Goal: Information Seeking & Learning: Learn about a topic

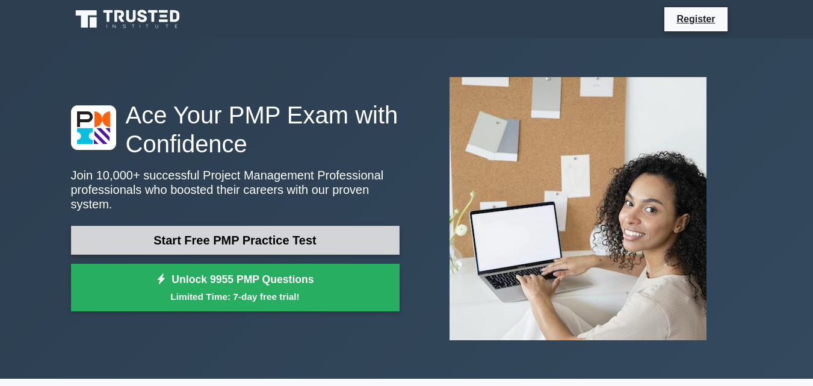
click at [212, 231] on link "Start Free PMP Practice Test" at bounding box center [235, 240] width 329 height 29
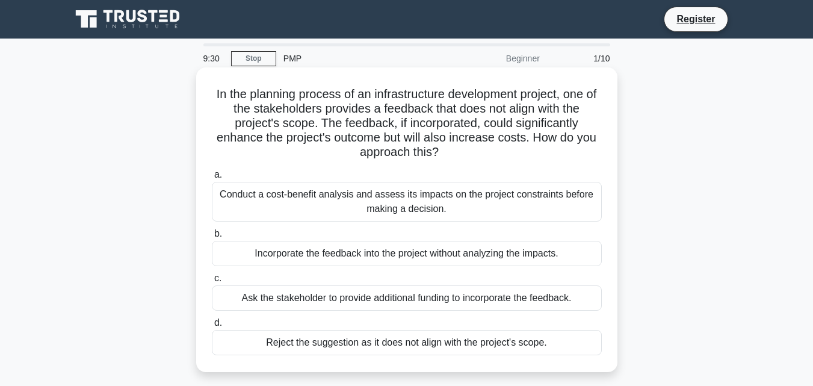
click at [377, 202] on div "Conduct a cost-benefit analysis and assess its impacts on the project constrain…" at bounding box center [407, 202] width 390 height 40
click at [212, 179] on input "a. Conduct a cost-benefit analysis and assess its impacts on the project constr…" at bounding box center [212, 175] width 0 height 8
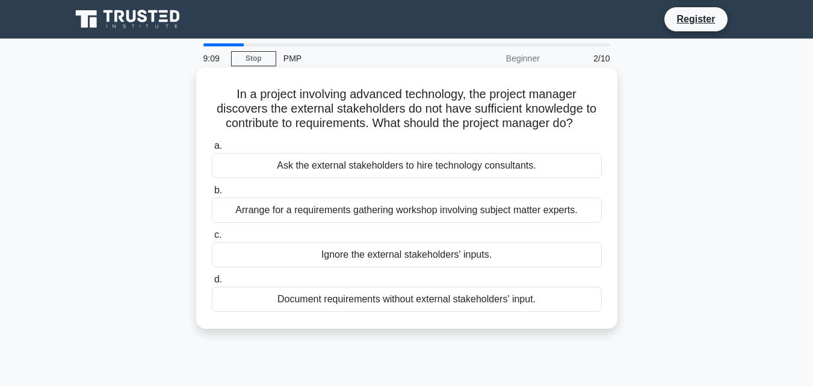
click at [428, 212] on div "Arrange for a requirements gathering workshop involving subject matter experts." at bounding box center [407, 209] width 390 height 25
click at [212, 194] on input "b. Arrange for a requirements gathering workshop involving subject matter exper…" at bounding box center [212, 191] width 0 height 8
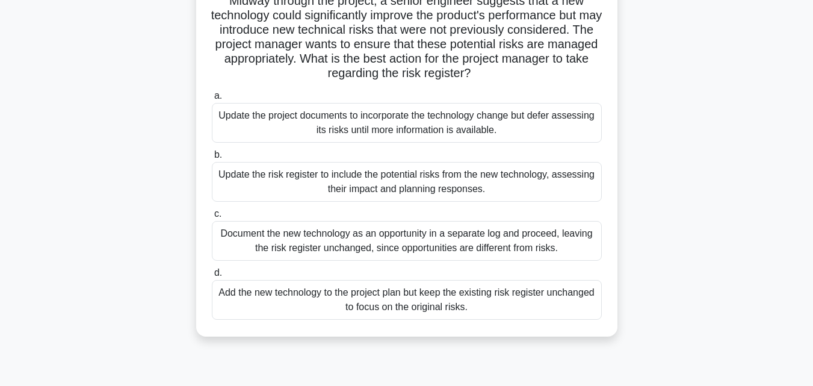
scroll to position [120, 0]
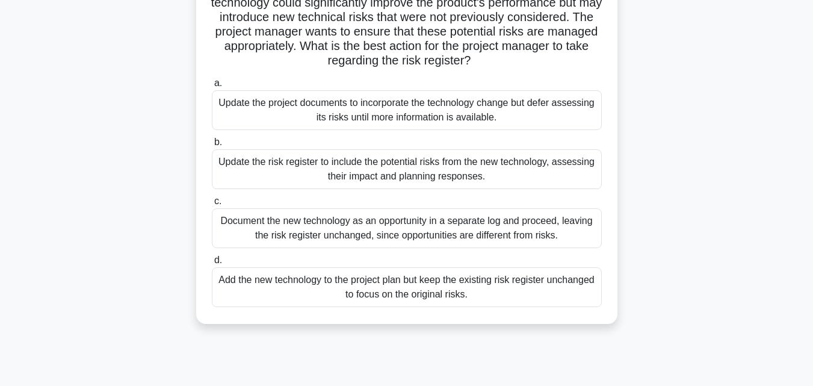
click at [345, 170] on div "Update the risk register to include the potential risks from the new technology…" at bounding box center [407, 169] width 390 height 40
click at [212, 146] on input "b. Update the risk register to include the potential risks from the new technol…" at bounding box center [212, 142] width 0 height 8
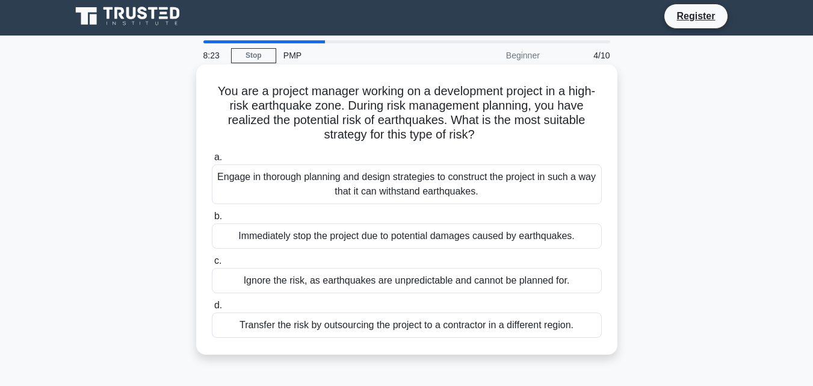
scroll to position [0, 0]
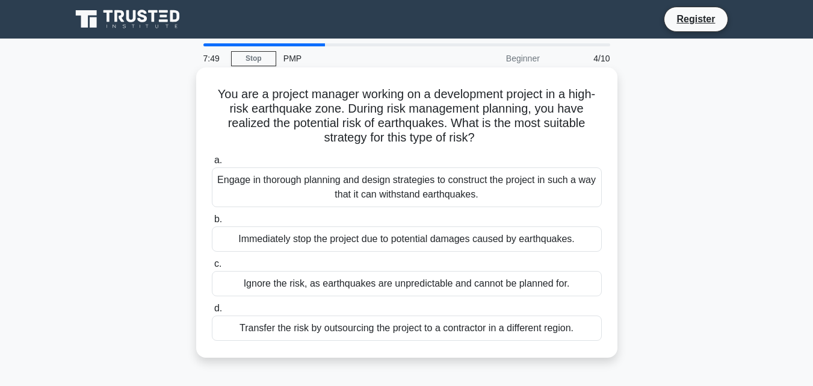
click at [394, 190] on div "Engage in thorough planning and design strategies to construct the project in s…" at bounding box center [407, 187] width 390 height 40
click at [212, 164] on input "a. Engage in thorough planning and design strategies to construct the project i…" at bounding box center [212, 160] width 0 height 8
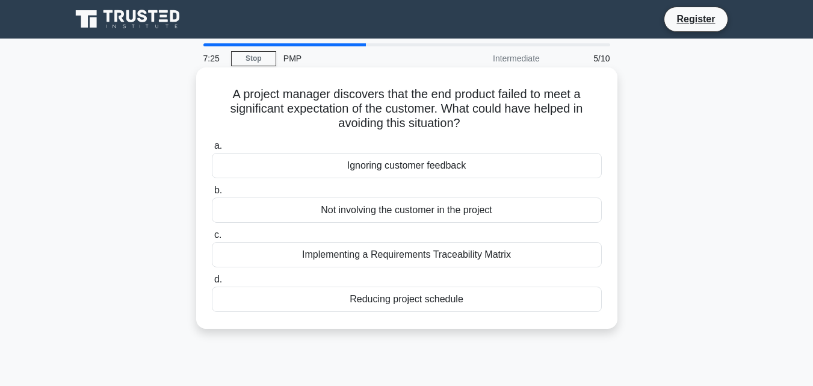
click at [374, 253] on div "Implementing a Requirements Traceability Matrix" at bounding box center [407, 254] width 390 height 25
click at [212, 239] on input "c. Implementing a Requirements Traceability Matrix" at bounding box center [212, 235] width 0 height 8
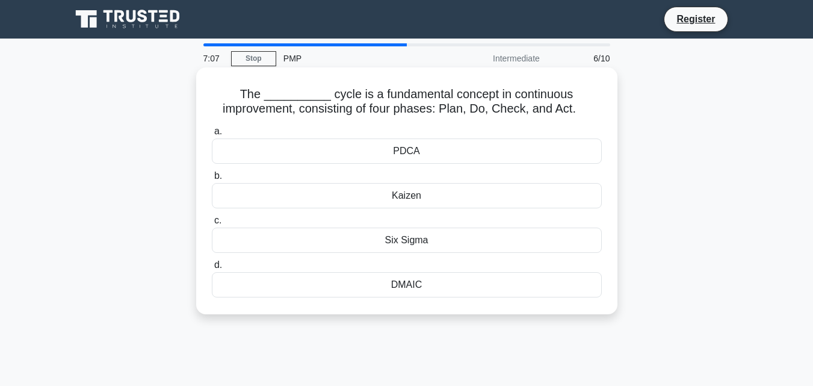
click at [406, 155] on div "PDCA" at bounding box center [407, 150] width 390 height 25
click at [212, 135] on input "a. PDCA" at bounding box center [212, 132] width 0 height 8
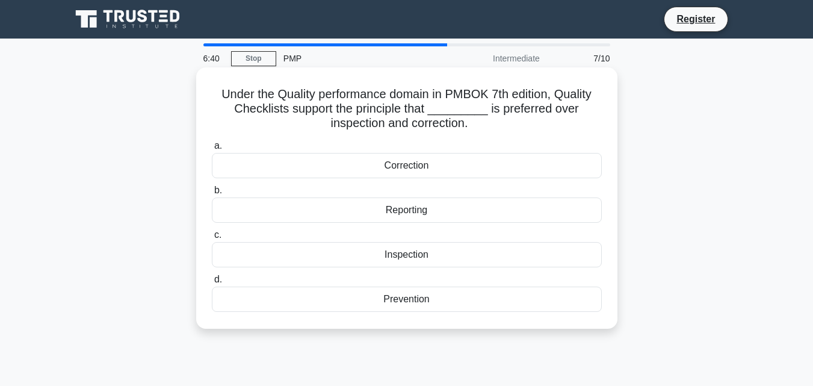
click at [421, 297] on div "Prevention" at bounding box center [407, 298] width 390 height 25
click at [212, 283] on input "d. Prevention" at bounding box center [212, 280] width 0 height 8
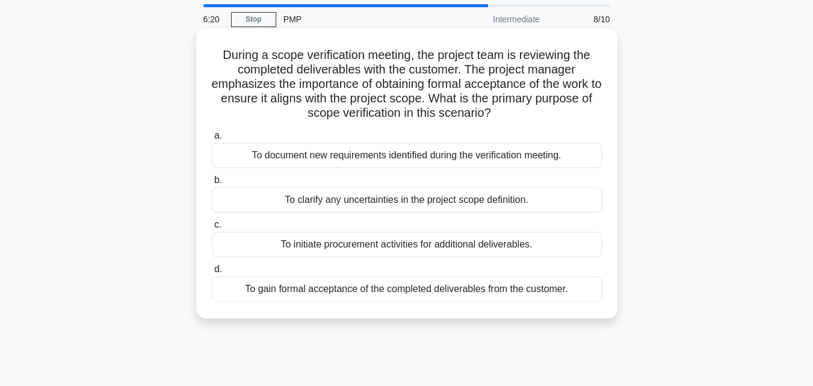
scroll to position [60, 0]
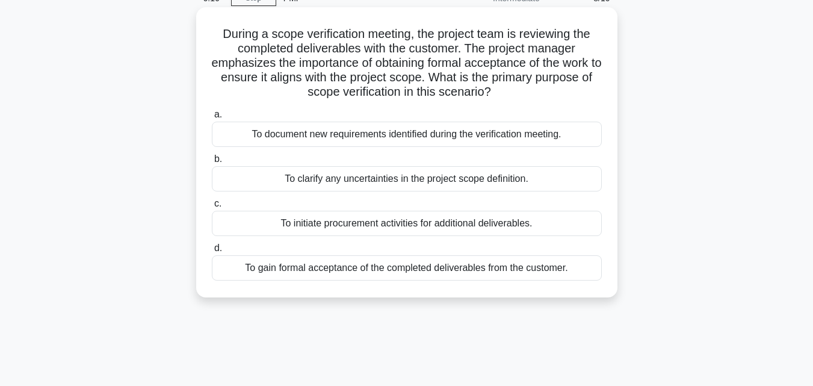
click at [349, 273] on div "To gain formal acceptance of the completed deliverables from the customer." at bounding box center [407, 267] width 390 height 25
click at [212, 252] on input "d. To gain formal acceptance of the completed deliverables from the customer." at bounding box center [212, 248] width 0 height 8
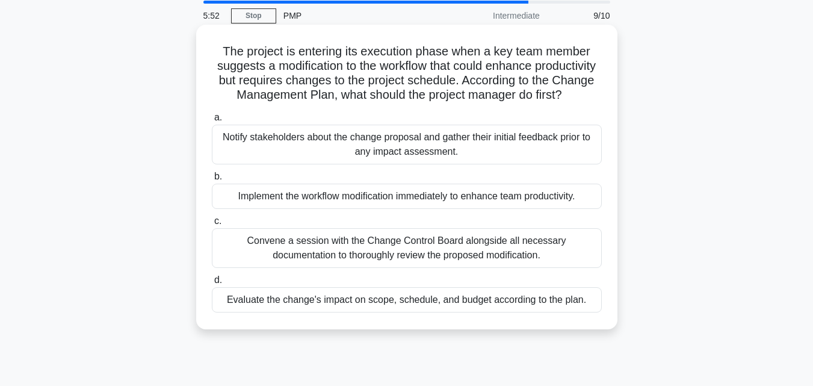
scroll to position [120, 0]
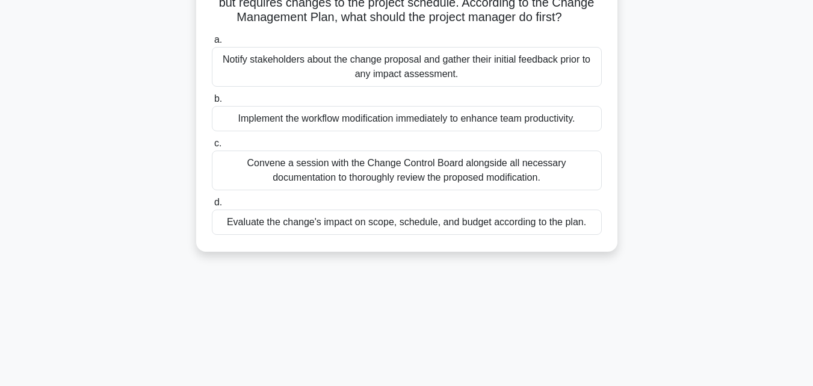
click at [409, 235] on div "Evaluate the change's impact on scope, schedule, and budget according to the pl…" at bounding box center [407, 221] width 390 height 25
click at [212, 206] on input "d. Evaluate the change's impact on scope, schedule, and budget according to the…" at bounding box center [212, 203] width 0 height 8
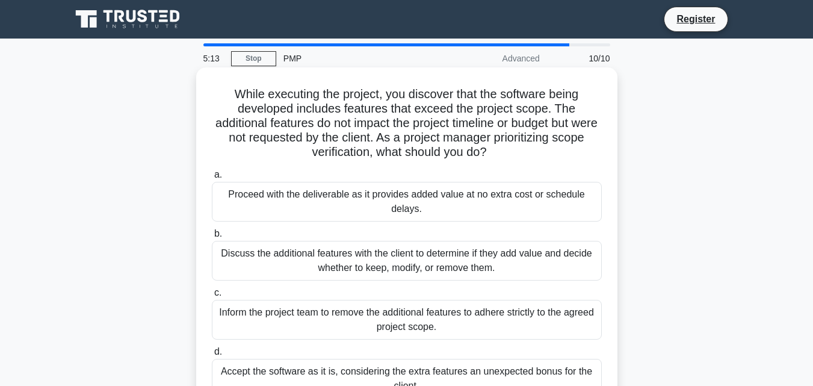
scroll to position [60, 0]
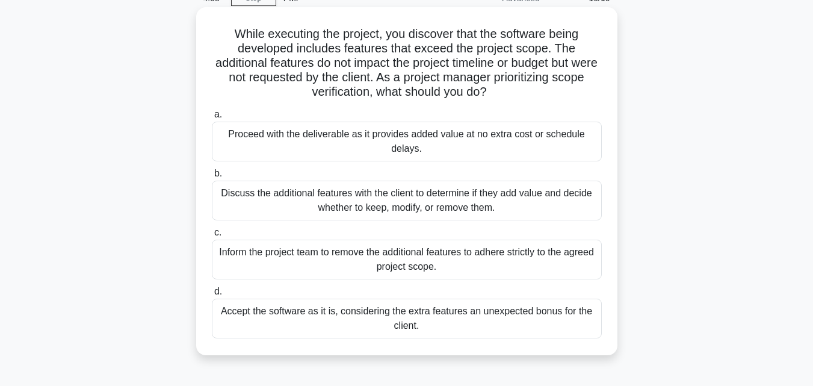
click at [365, 268] on div "Inform the project team to remove the additional features to adhere strictly to…" at bounding box center [407, 259] width 390 height 40
click at [212, 236] on input "c. Inform the project team to remove the additional features to adhere strictly…" at bounding box center [212, 233] width 0 height 8
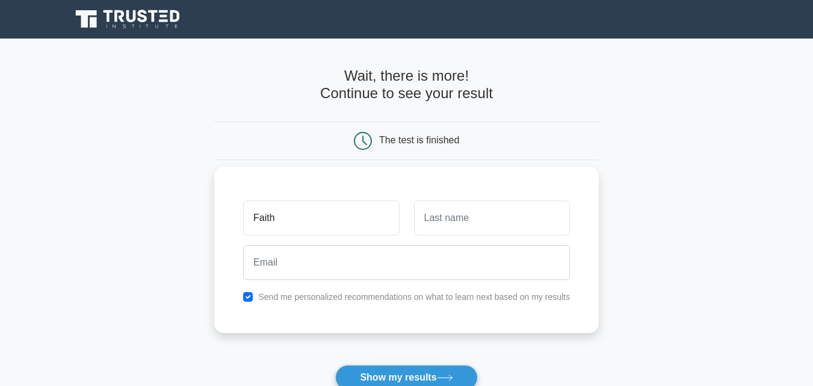
type input "Faith"
click at [438, 219] on input "text" at bounding box center [492, 217] width 156 height 35
type input "Apiyo"
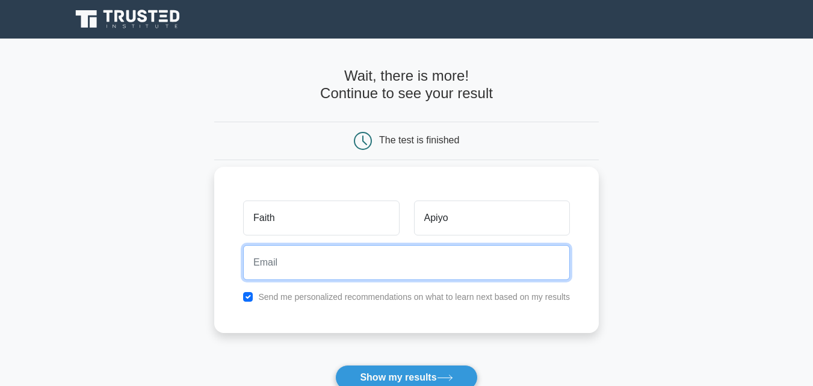
click at [307, 267] on input "email" at bounding box center [406, 262] width 327 height 35
type input "[EMAIL_ADDRESS][DOMAIN_NAME]"
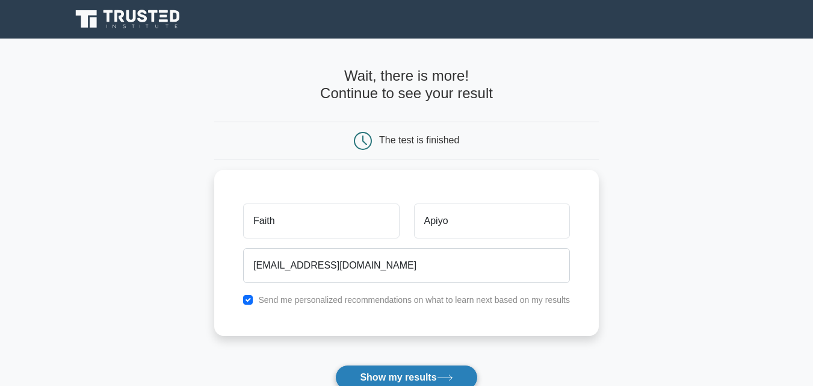
click at [407, 377] on button "Show my results" at bounding box center [406, 377] width 142 height 25
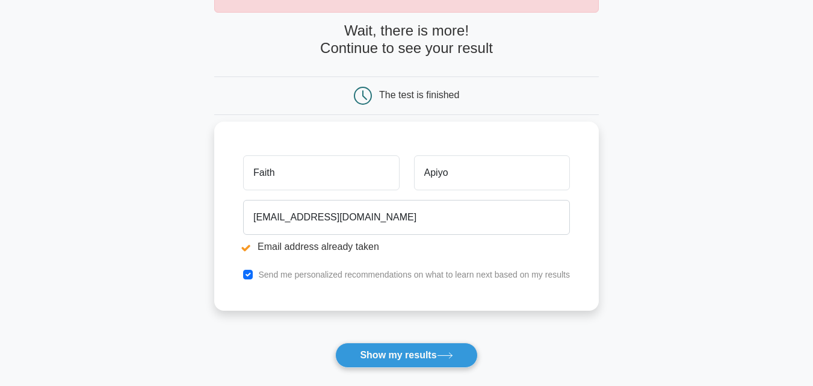
scroll to position [241, 0]
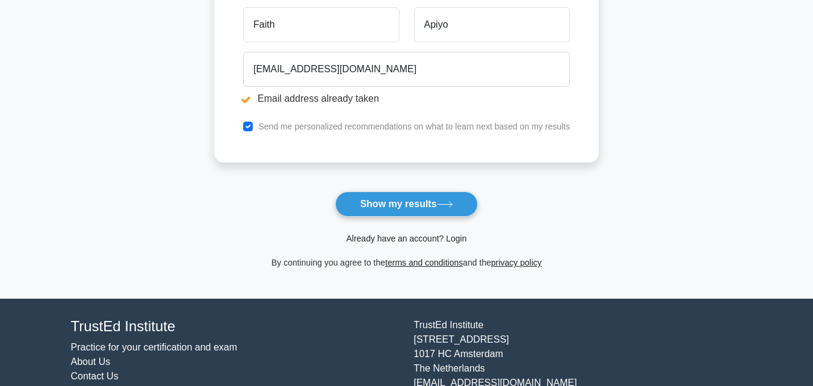
click at [425, 239] on link "Already have an account? Login" at bounding box center [406, 238] width 120 height 10
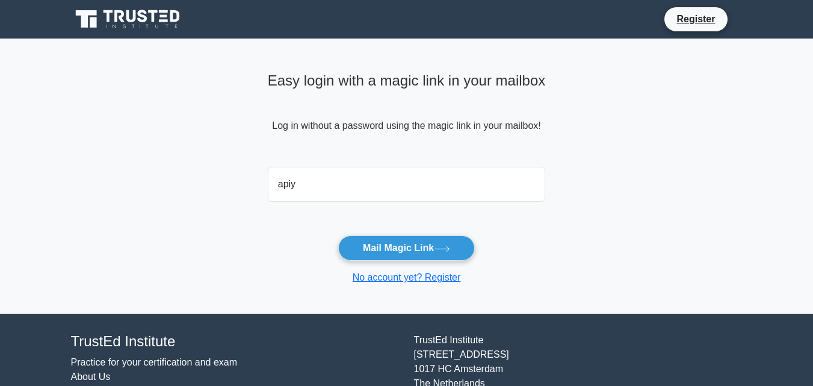
type input "apiyof@gmail.com"
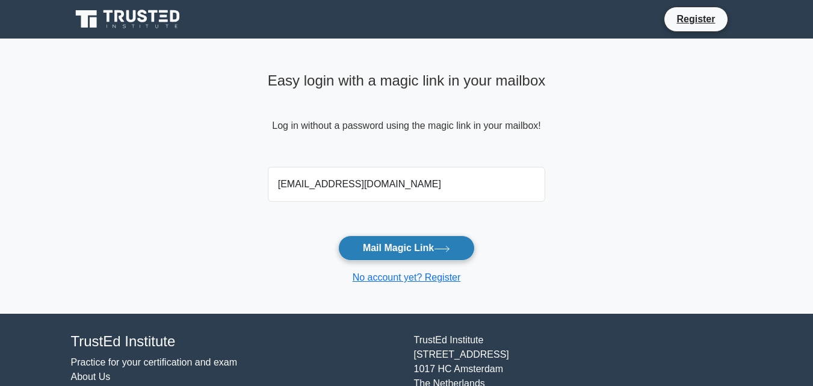
click at [403, 250] on button "Mail Magic Link" at bounding box center [406, 247] width 137 height 25
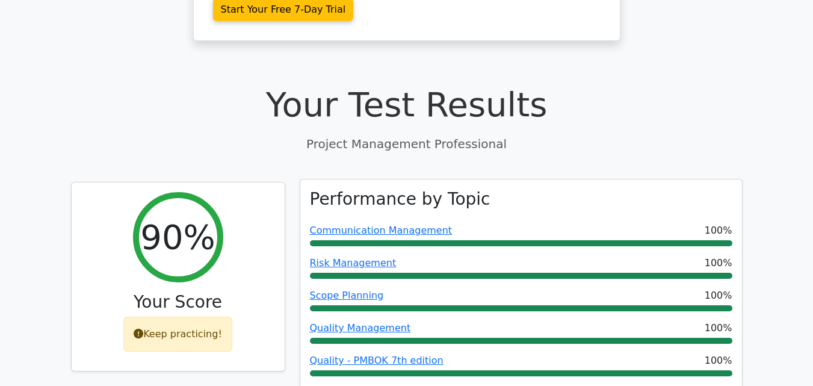
scroll to position [481, 0]
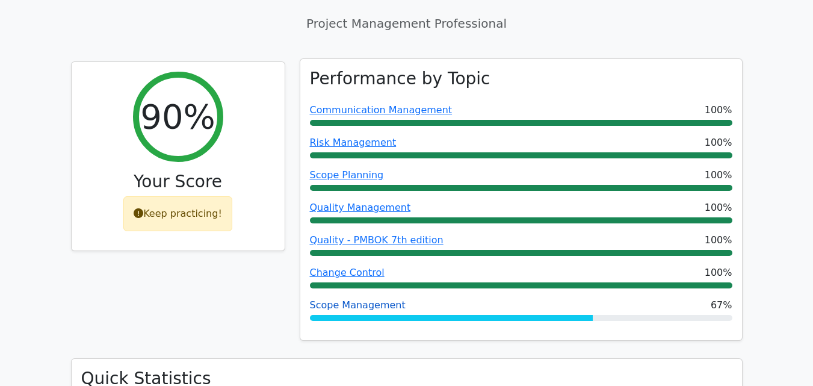
click at [371, 299] on link "Scope Management" at bounding box center [358, 304] width 96 height 11
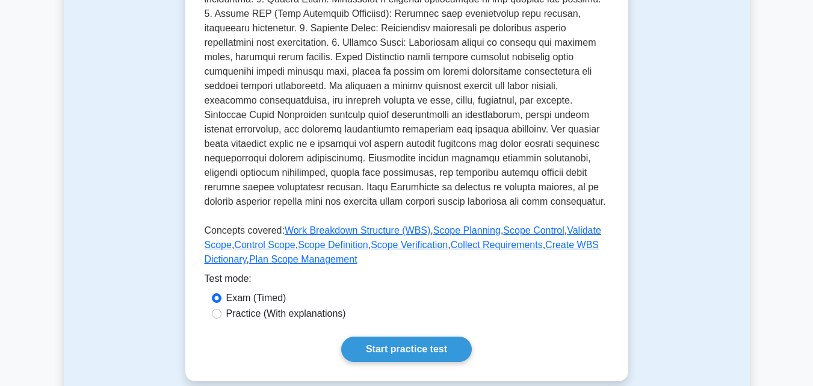
scroll to position [421, 0]
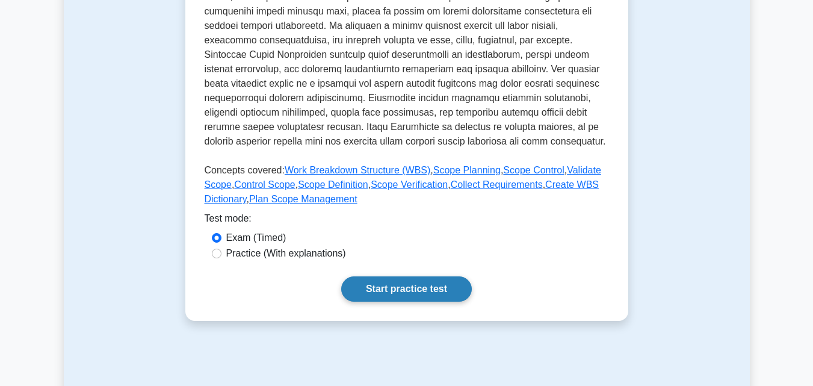
click at [383, 295] on link "Start practice test" at bounding box center [406, 288] width 131 height 25
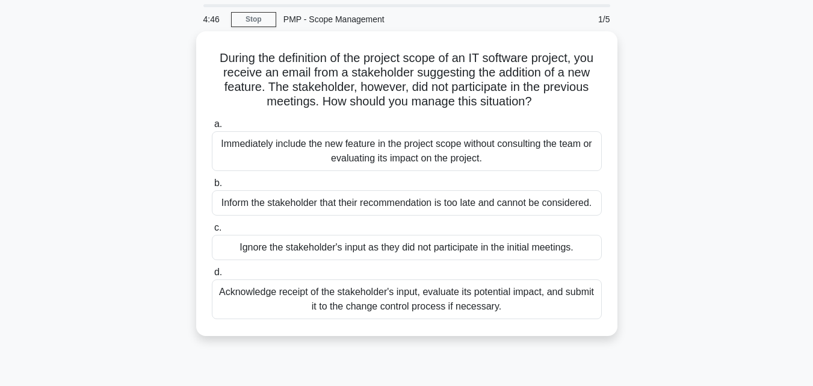
scroll to position [60, 0]
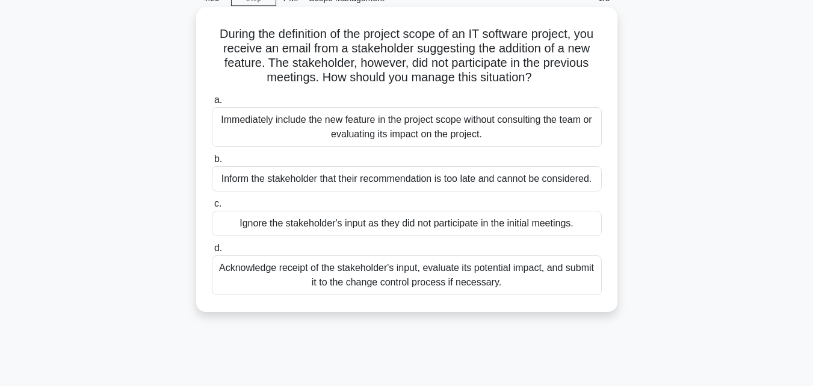
click at [315, 269] on div "Acknowledge receipt of the stakeholder's input, evaluate its potential impact, …" at bounding box center [407, 275] width 390 height 40
click at [212, 252] on input "d. Acknowledge receipt of the stakeholder's input, evaluate its potential impac…" at bounding box center [212, 248] width 0 height 8
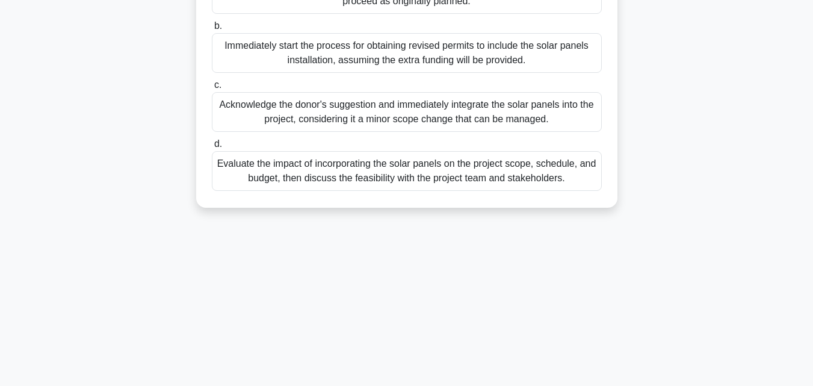
scroll to position [241, 0]
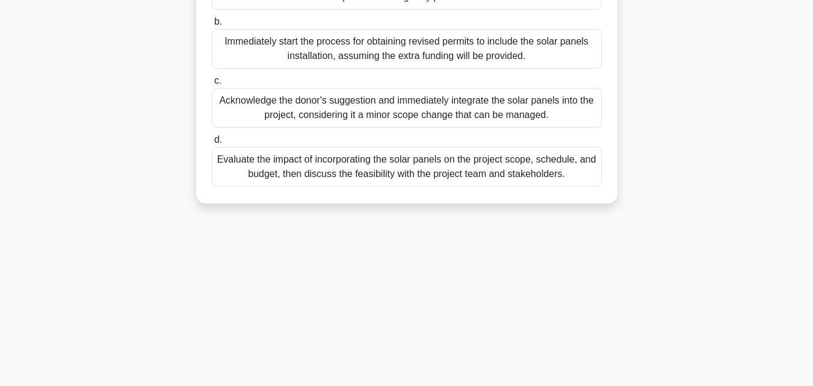
click at [383, 185] on div "Evaluate the impact of incorporating the solar panels on the project scope, sch…" at bounding box center [407, 167] width 390 height 40
click at [212, 144] on input "d. Evaluate the impact of incorporating the solar panels on the project scope, …" at bounding box center [212, 140] width 0 height 8
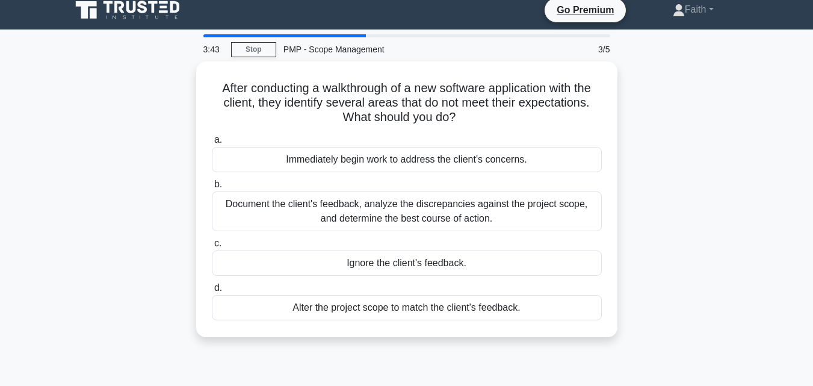
scroll to position [0, 0]
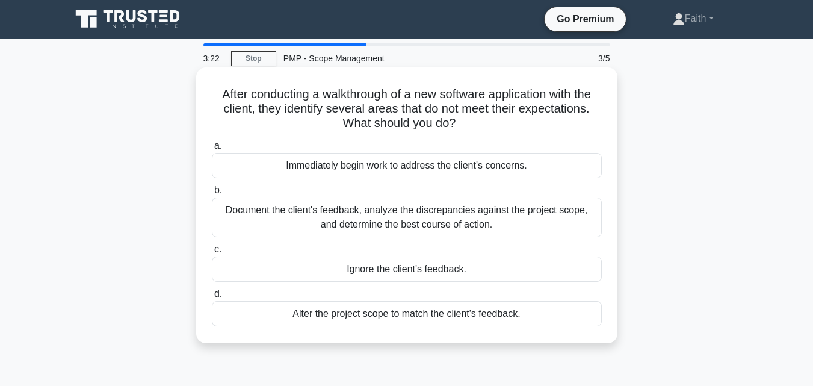
click at [344, 213] on div "Document the client's feedback, analyze the discrepancies against the project s…" at bounding box center [407, 217] width 390 height 40
click at [212, 194] on input "b. Document the client's feedback, analyze the discrepancies against the projec…" at bounding box center [212, 191] width 0 height 8
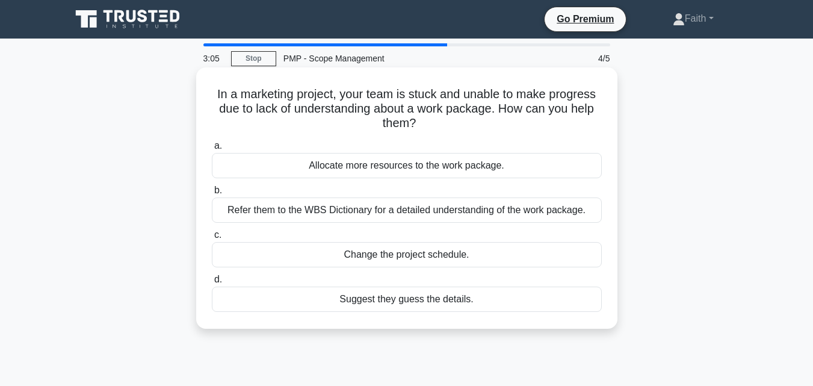
click at [345, 208] on div "Refer them to the WBS Dictionary for a detailed understanding of the work packa…" at bounding box center [407, 209] width 390 height 25
click at [212, 194] on input "b. Refer them to the WBS Dictionary for a detailed understanding of the work pa…" at bounding box center [212, 191] width 0 height 8
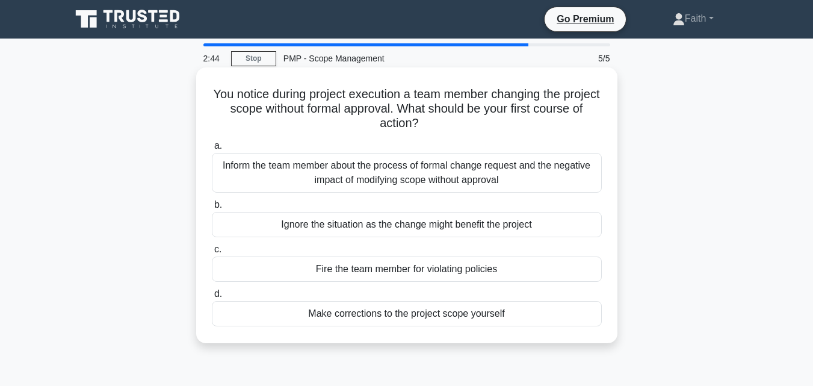
click at [346, 172] on div "Inform the team member about the process of formal change request and the negat…" at bounding box center [407, 173] width 390 height 40
click at [212, 150] on input "a. Inform the team member about the process of formal change request and the ne…" at bounding box center [212, 146] width 0 height 8
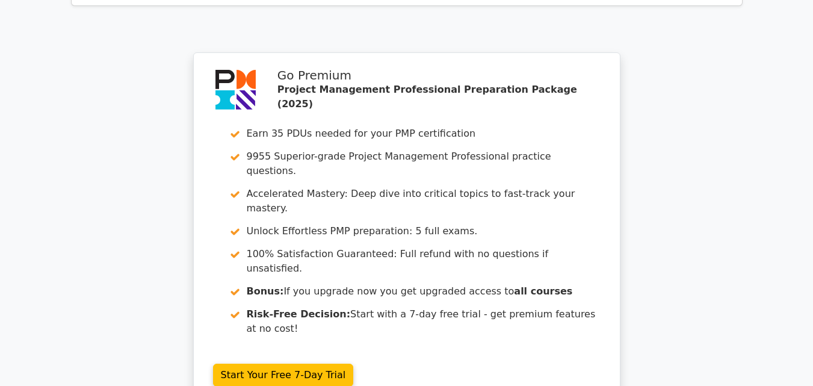
scroll to position [1965, 0]
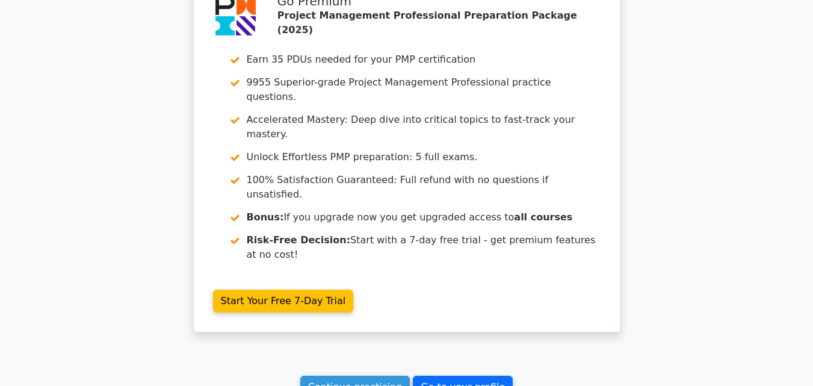
click at [460, 375] on link "Go to your profile" at bounding box center [463, 386] width 100 height 23
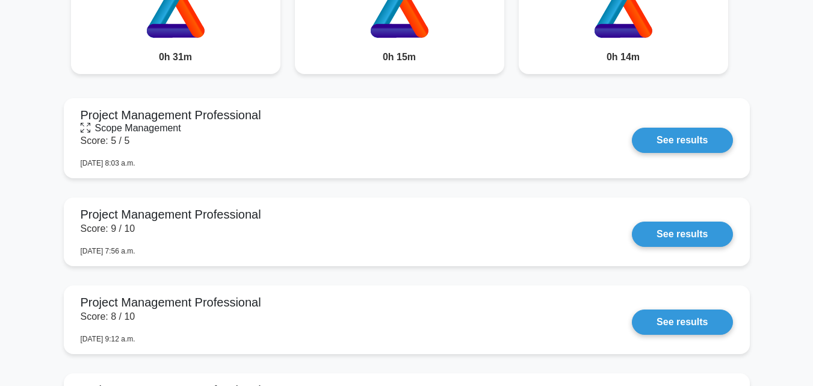
scroll to position [1083, 0]
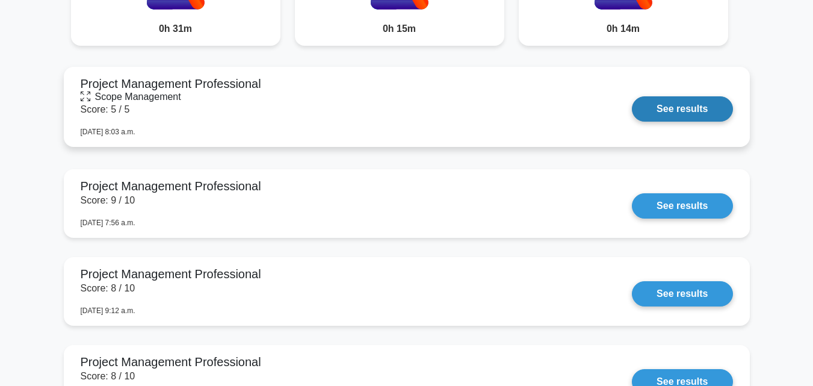
click at [652, 110] on link "See results" at bounding box center [682, 108] width 100 height 25
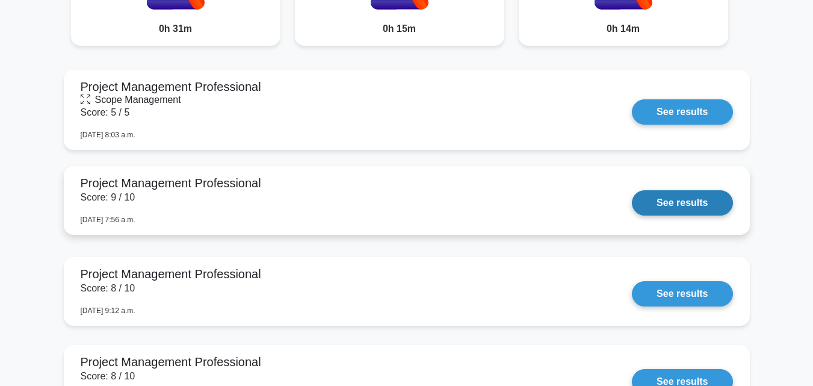
click at [666, 203] on link "See results" at bounding box center [682, 202] width 100 height 25
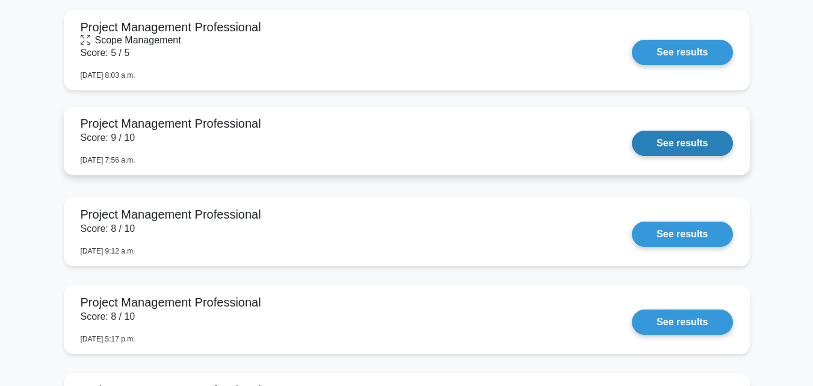
scroll to position [1143, 0]
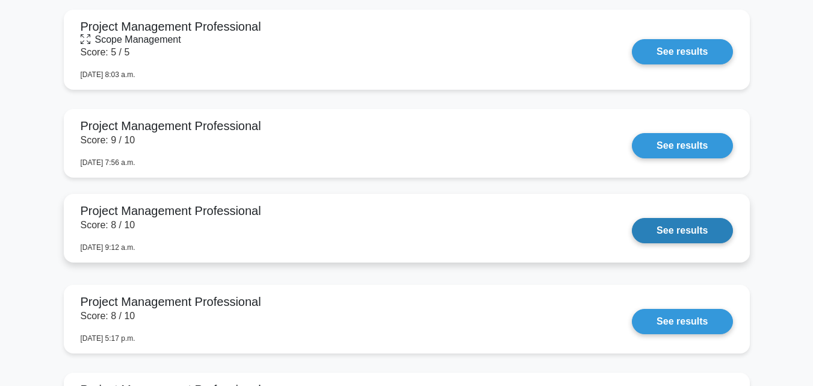
click at [652, 226] on link "See results" at bounding box center [682, 230] width 100 height 25
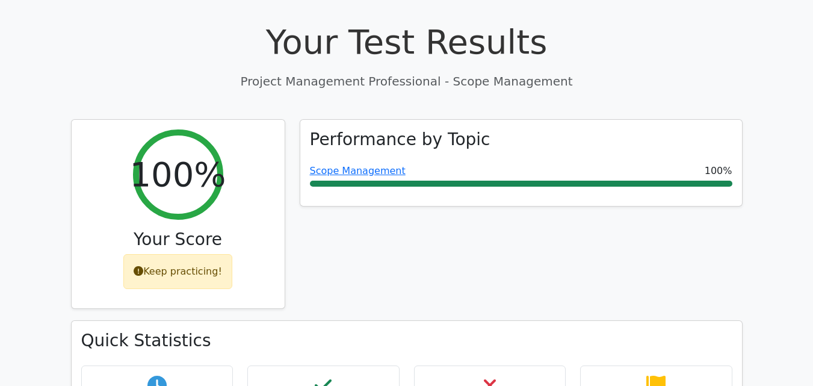
scroll to position [361, 0]
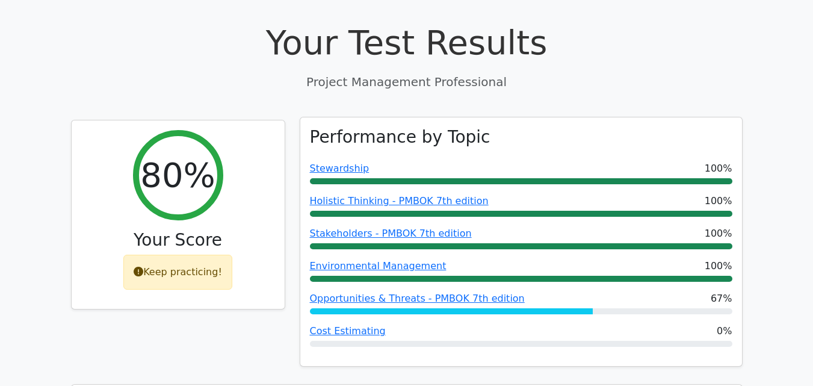
scroll to position [481, 0]
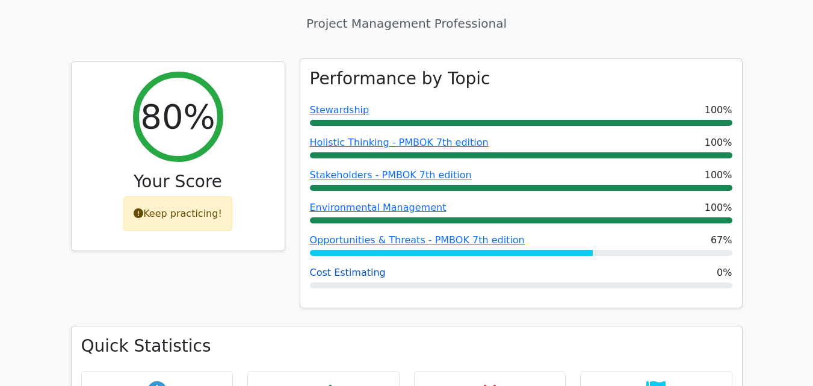
click at [341, 267] on link "Cost Estimating" at bounding box center [348, 272] width 76 height 11
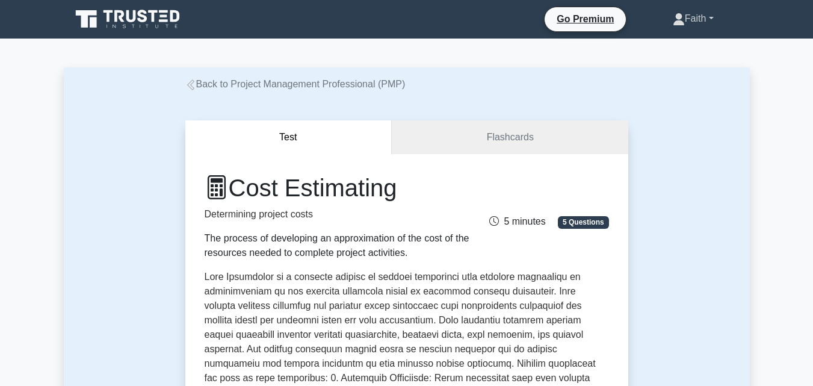
click at [714, 19] on link "Faith" at bounding box center [693, 19] width 99 height 24
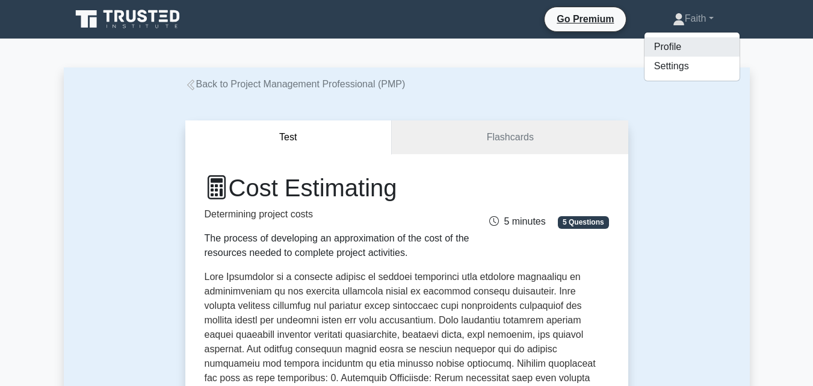
click at [656, 49] on link "Profile" at bounding box center [691, 46] width 95 height 19
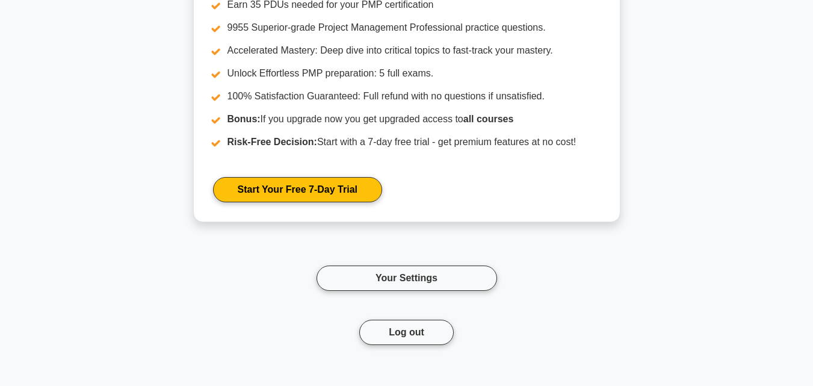
scroll to position [2090, 0]
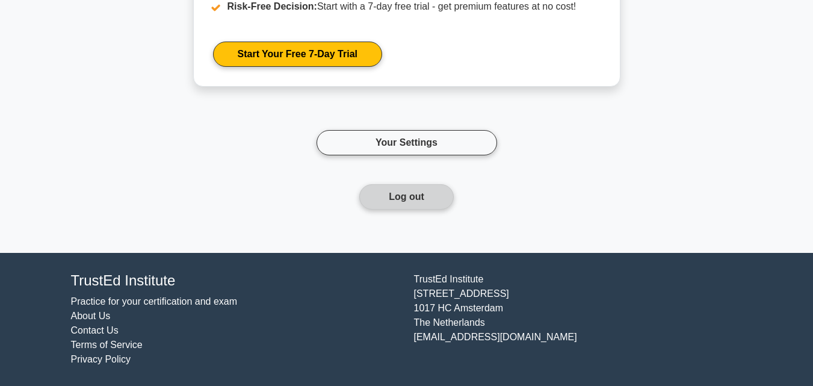
click at [408, 199] on button "Log out" at bounding box center [406, 196] width 94 height 25
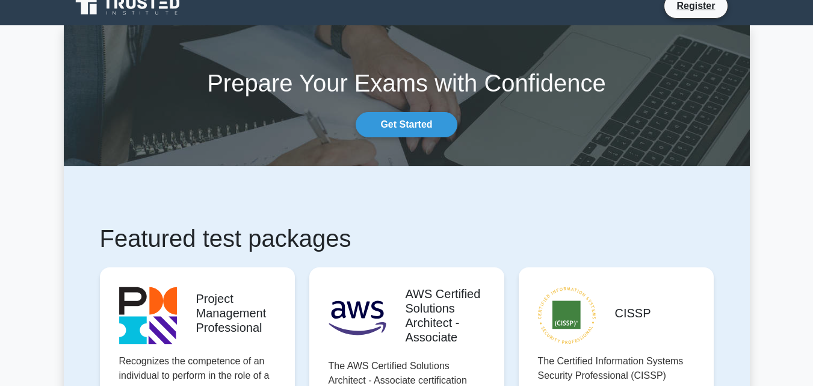
scroll to position [181, 0]
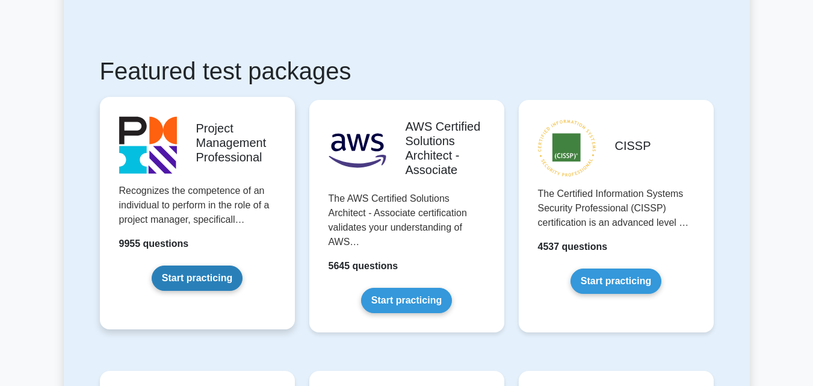
click at [201, 271] on link "Start practicing" at bounding box center [197, 277] width 91 height 25
